Goal: Task Accomplishment & Management: Manage account settings

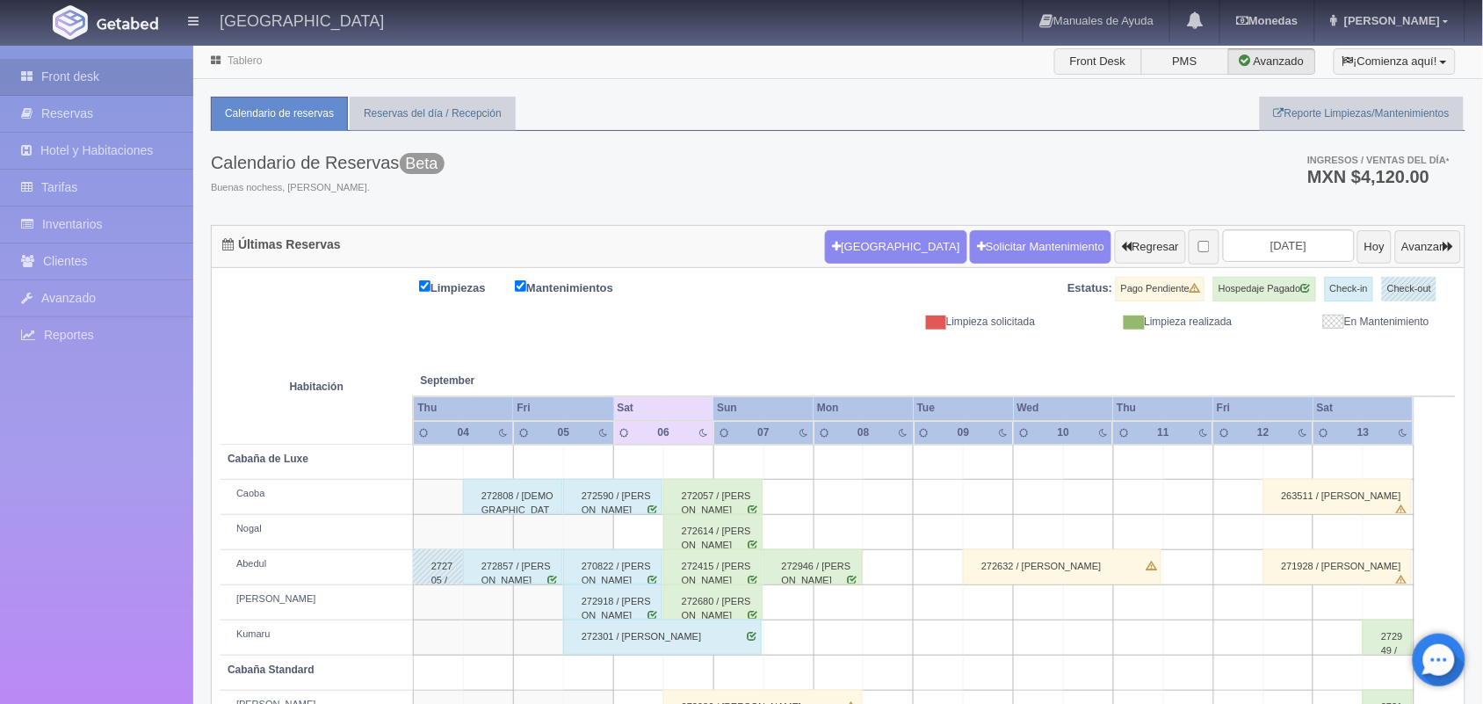
scroll to position [199, 0]
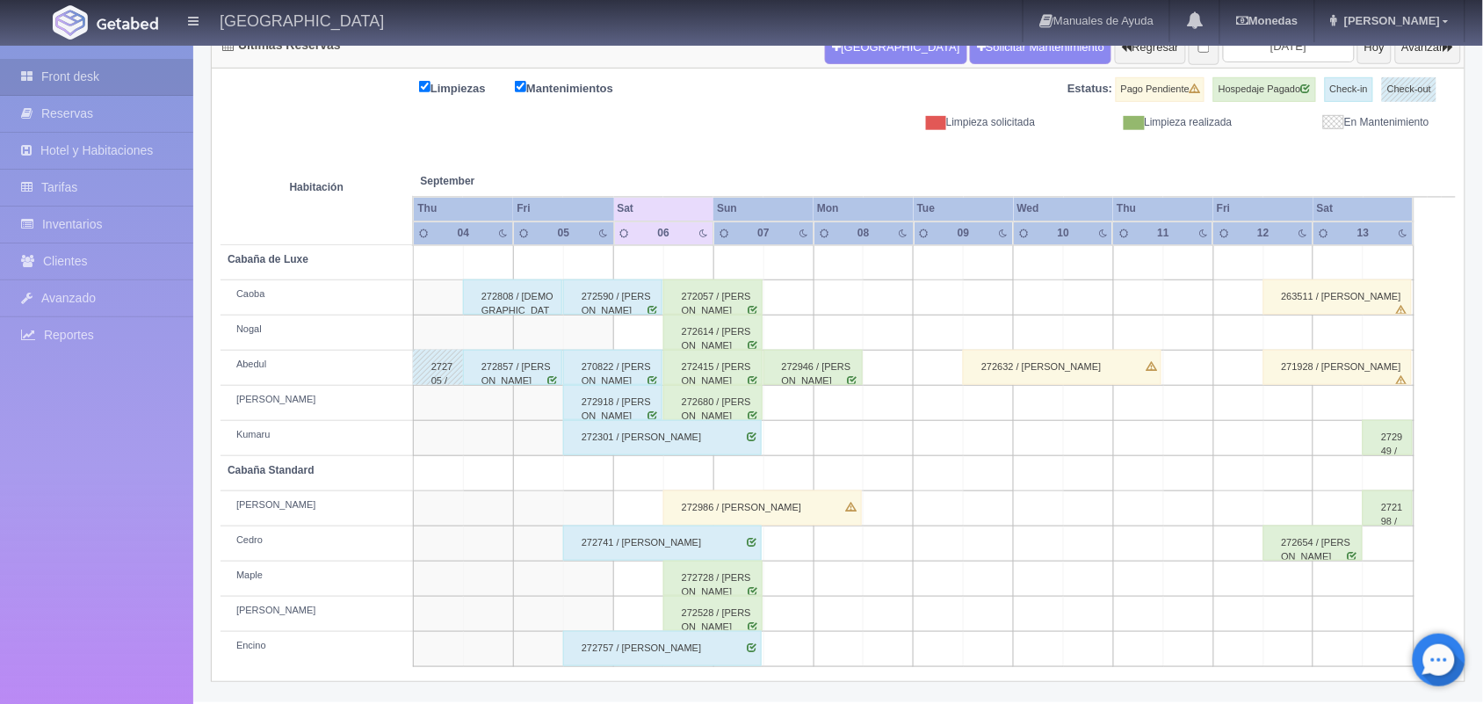
click at [615, 299] on div "272590 / [PERSON_NAME]" at bounding box center [612, 296] width 99 height 35
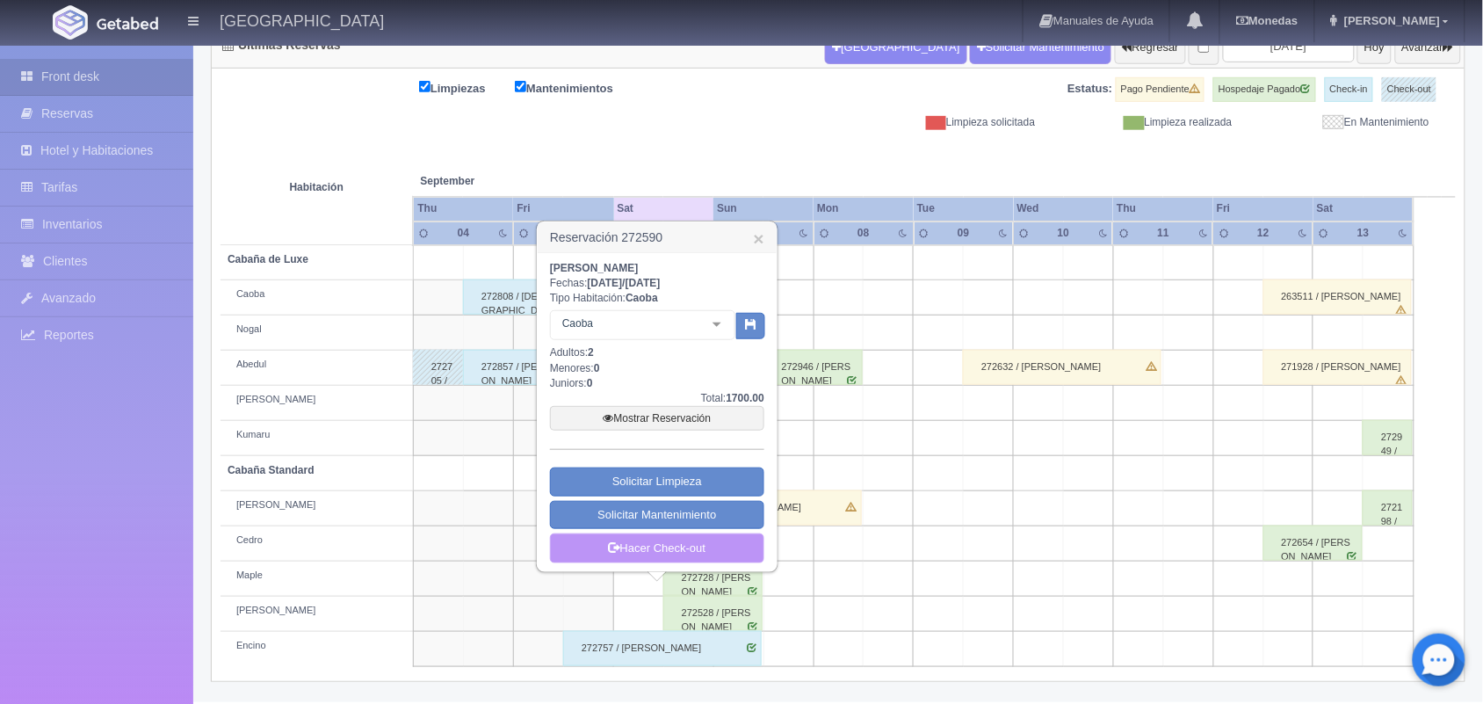
click at [652, 554] on link "Hacer Check-out" at bounding box center [657, 548] width 214 height 30
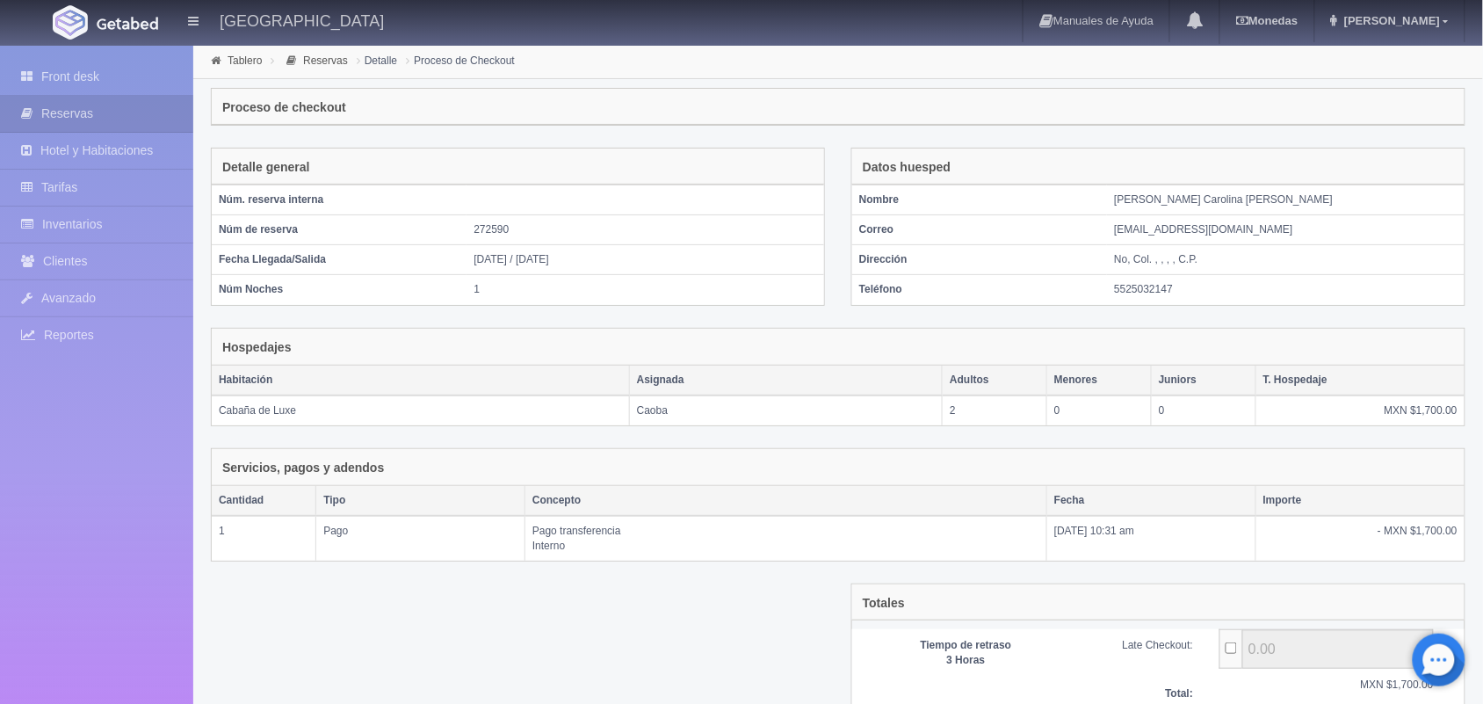
scroll to position [146, 0]
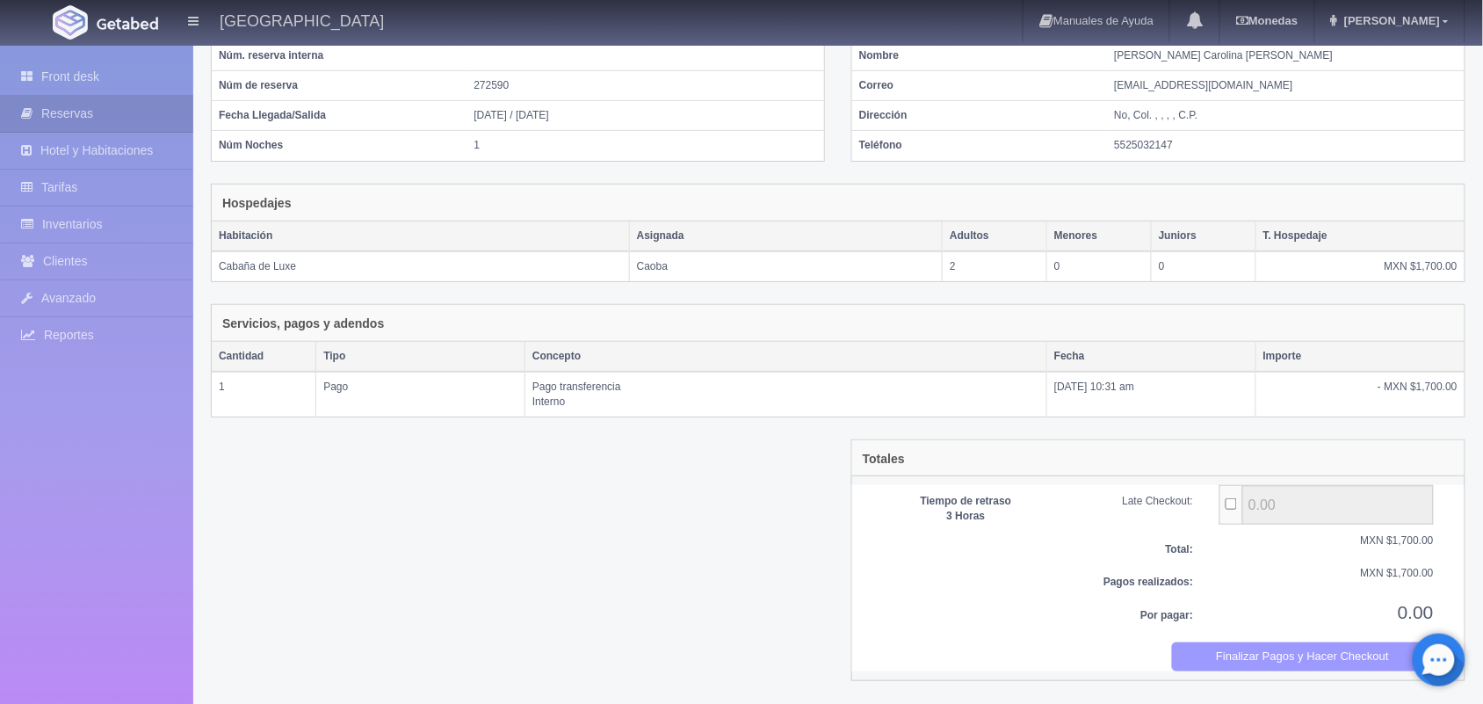
click at [1305, 662] on button "Finalizar Pagos y Hacer Checkout" at bounding box center [1303, 656] width 263 height 29
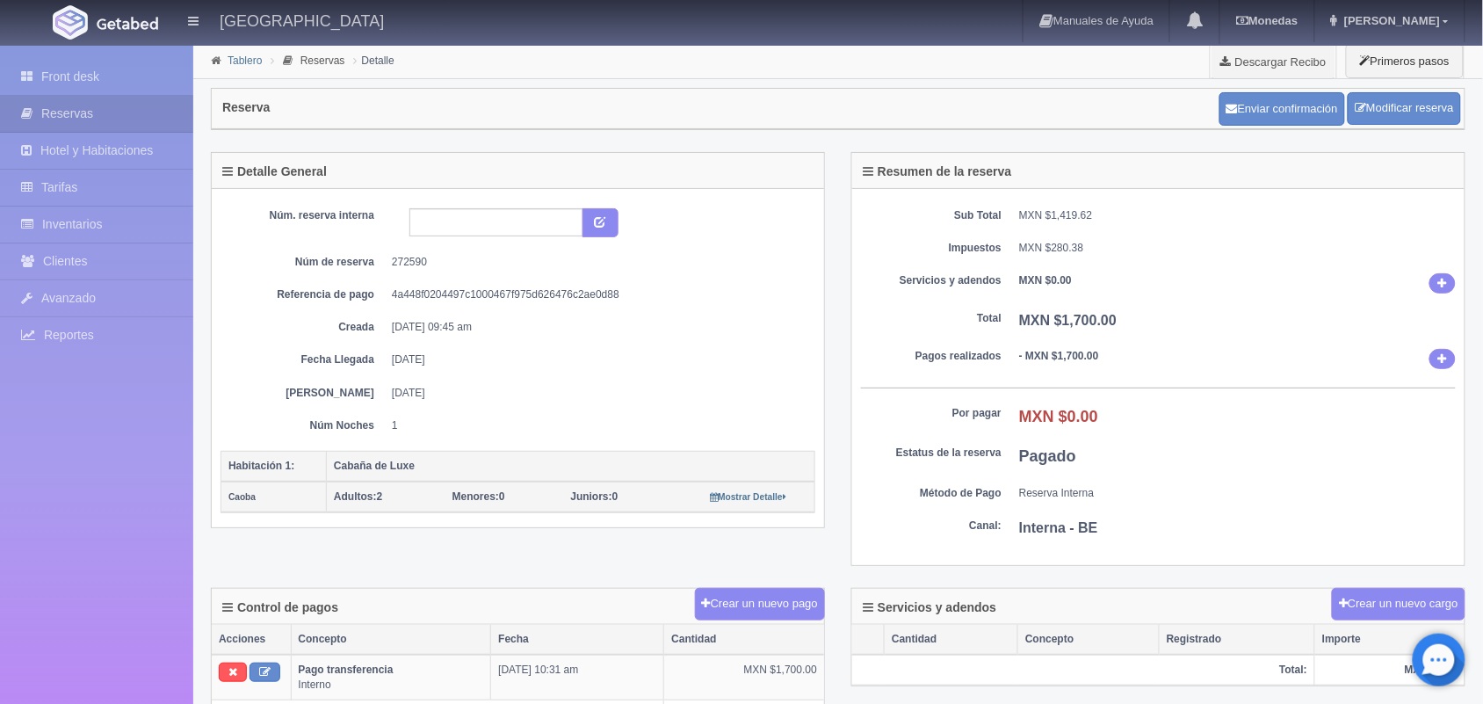
click at [239, 55] on link "Tablero" at bounding box center [245, 60] width 34 height 12
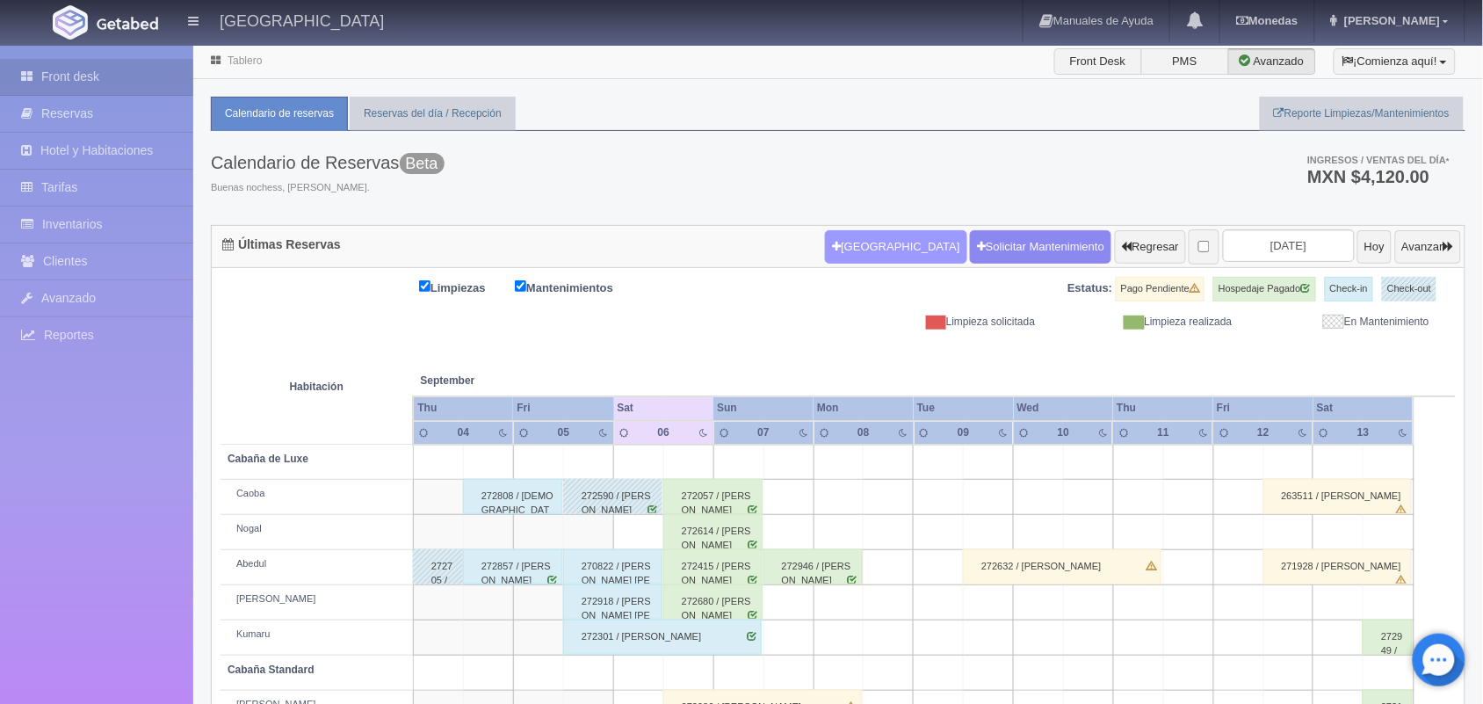
click at [861, 257] on button "[GEOGRAPHIC_DATA]" at bounding box center [895, 246] width 141 height 33
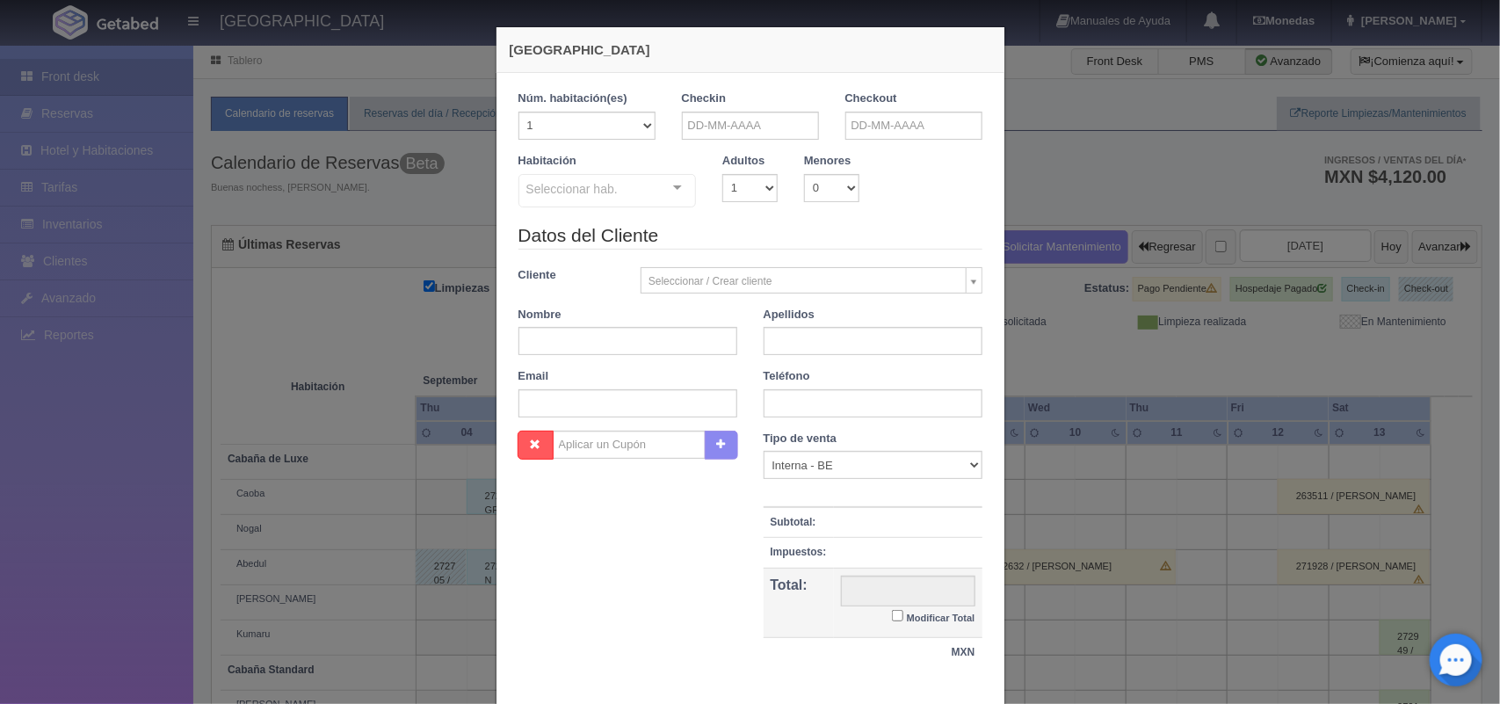
checkbox input "false"
click at [712, 124] on input "text" at bounding box center [750, 126] width 137 height 28
click at [735, 265] on link "16" at bounding box center [738, 262] width 23 height 25
type input "16-09-2025"
checkbox input "false"
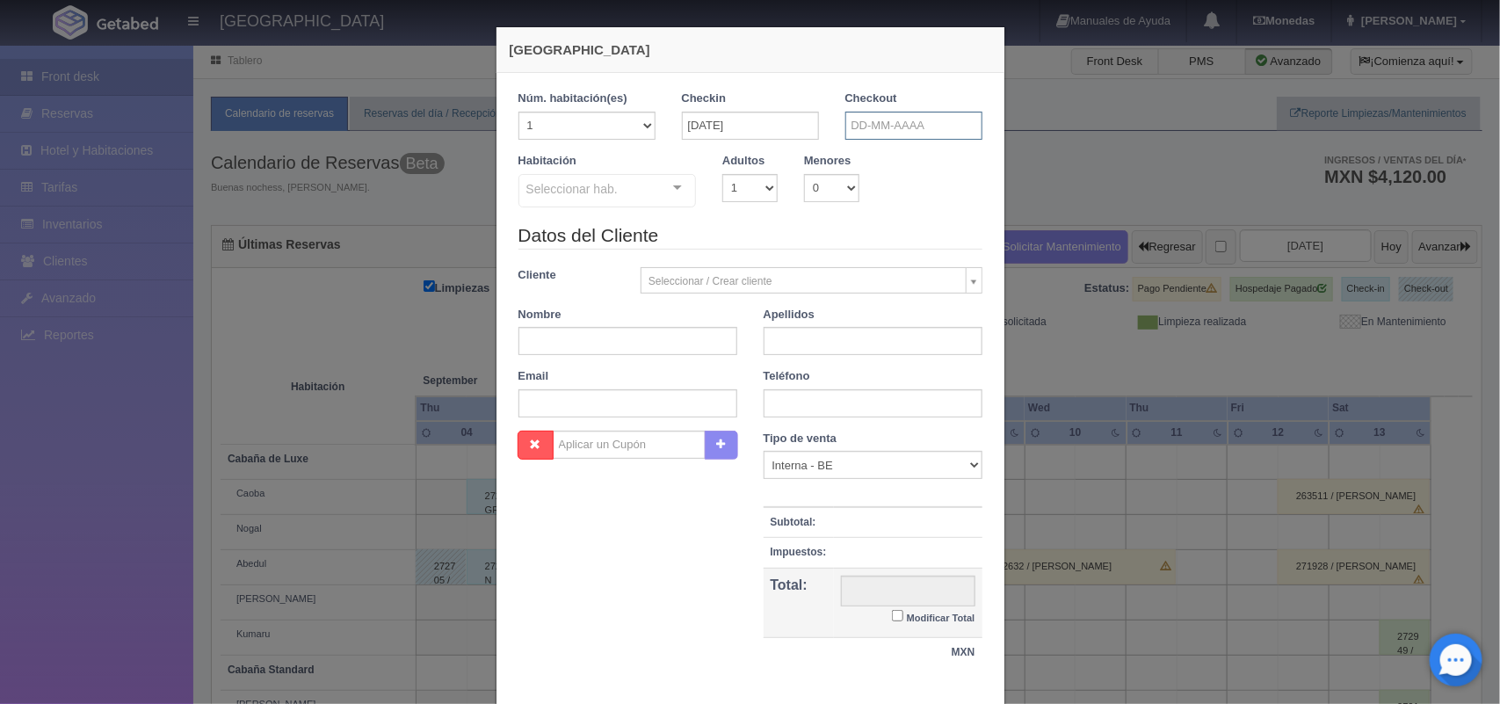
click at [871, 133] on input "text" at bounding box center [913, 126] width 137 height 28
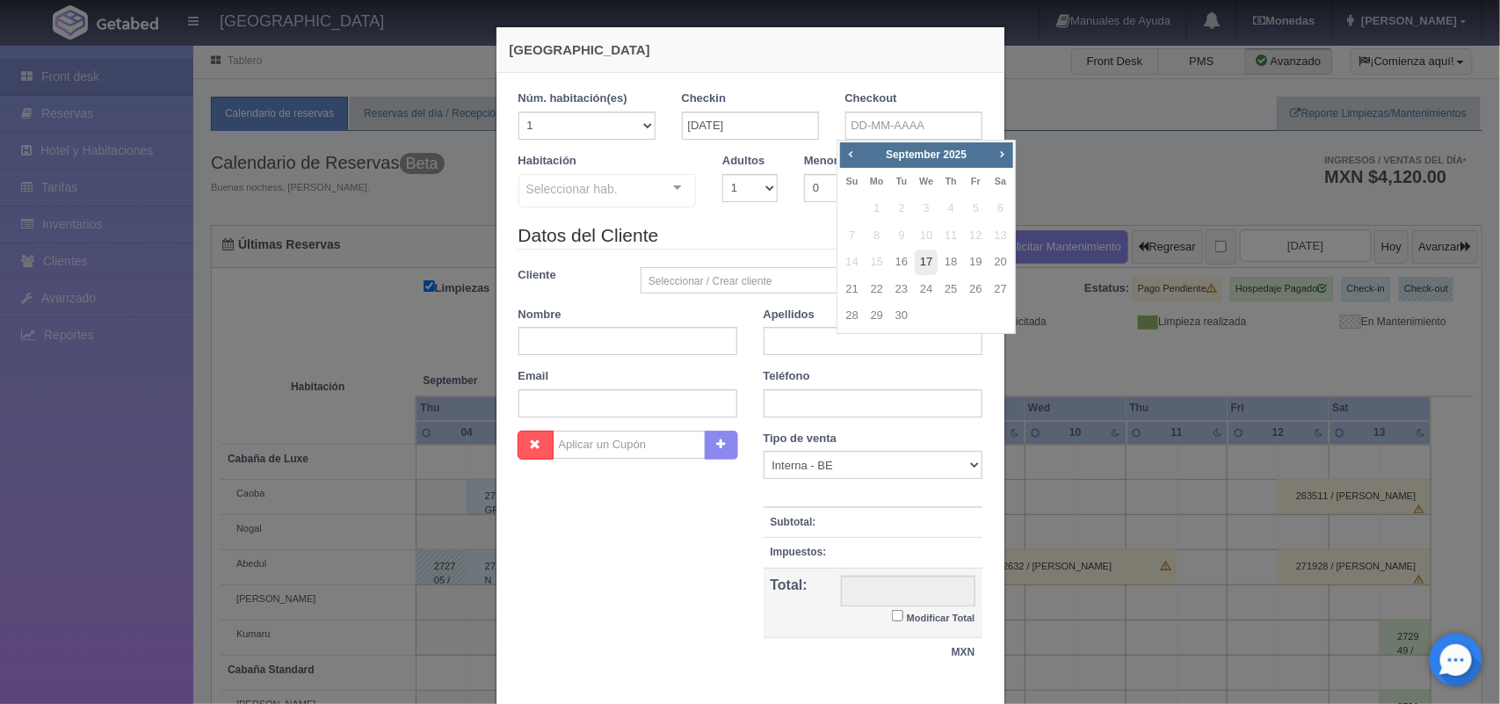
click at [924, 262] on link "17" at bounding box center [926, 262] width 23 height 25
type input "17-09-2025"
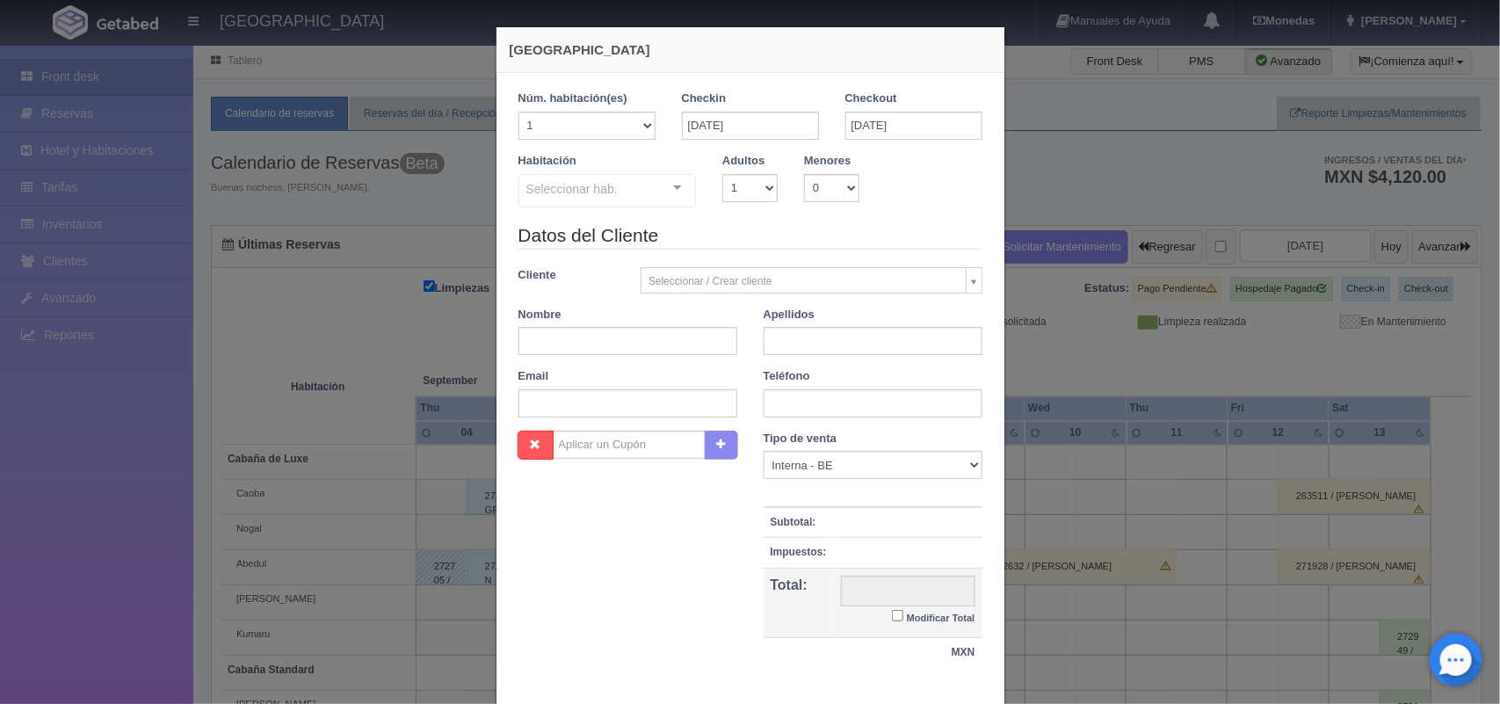
click at [670, 190] on div at bounding box center [677, 188] width 35 height 26
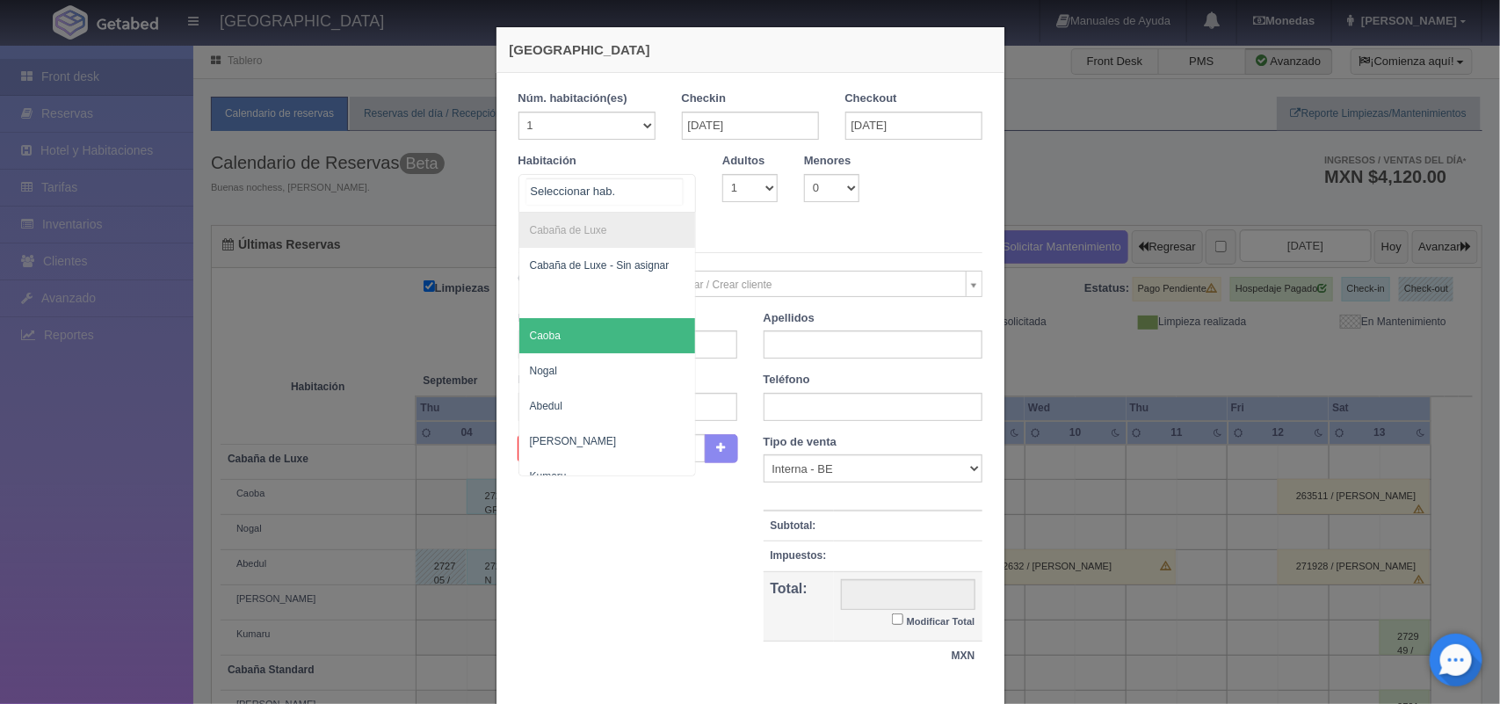
click at [638, 351] on span "Caoba" at bounding box center [607, 335] width 177 height 35
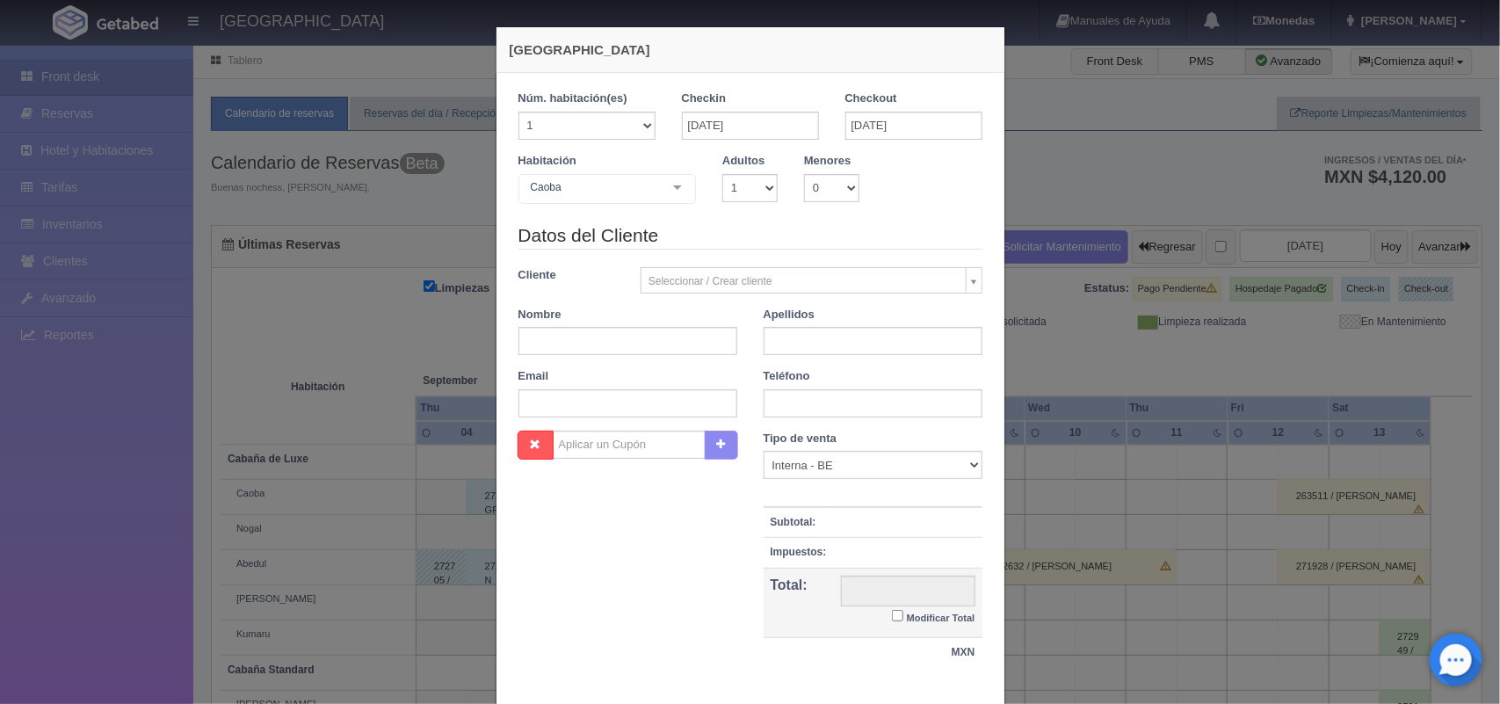
checkbox input "false"
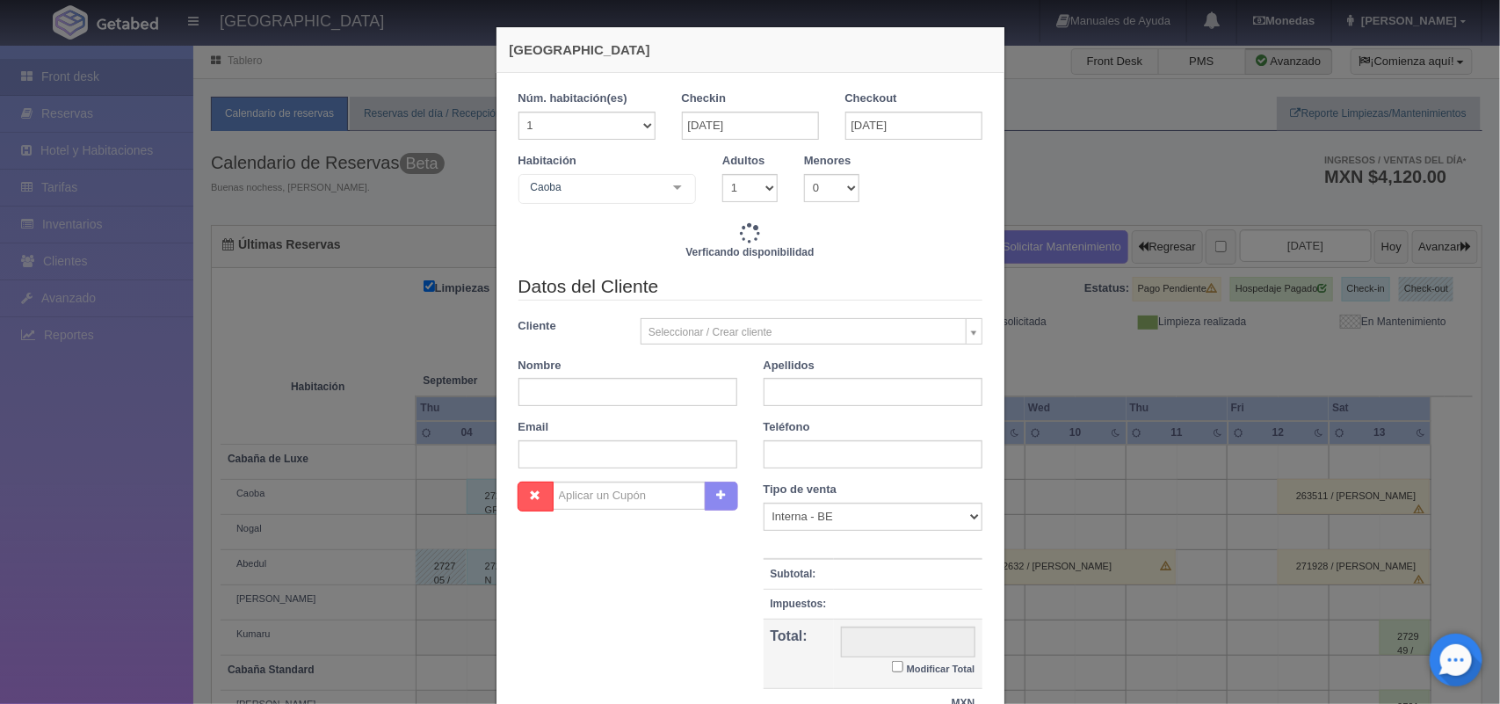
type input "1500.00"
checkbox input "false"
